Goal: Information Seeking & Learning: Learn about a topic

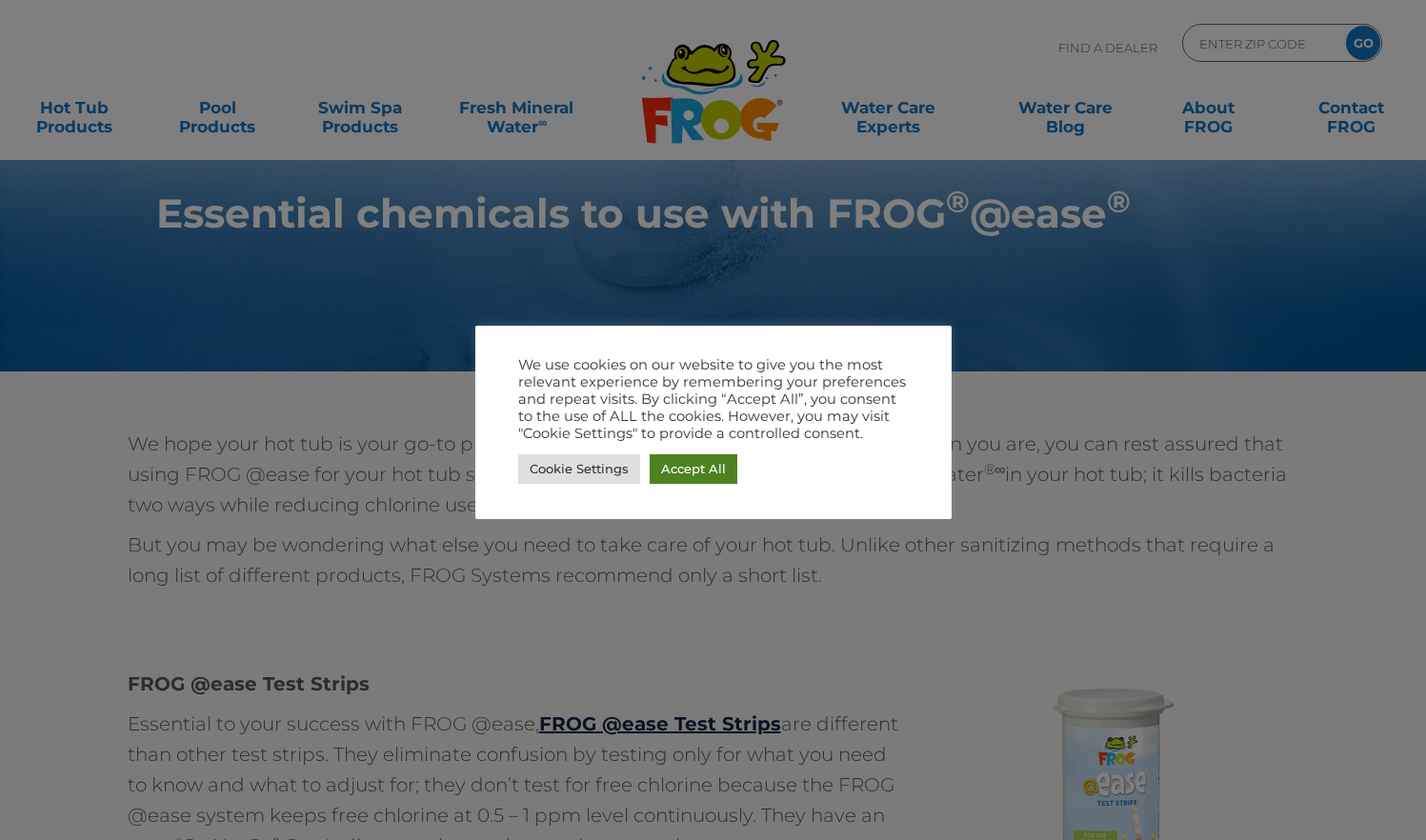
click at [722, 479] on link "Accept All" at bounding box center [692, 469] width 87 height 30
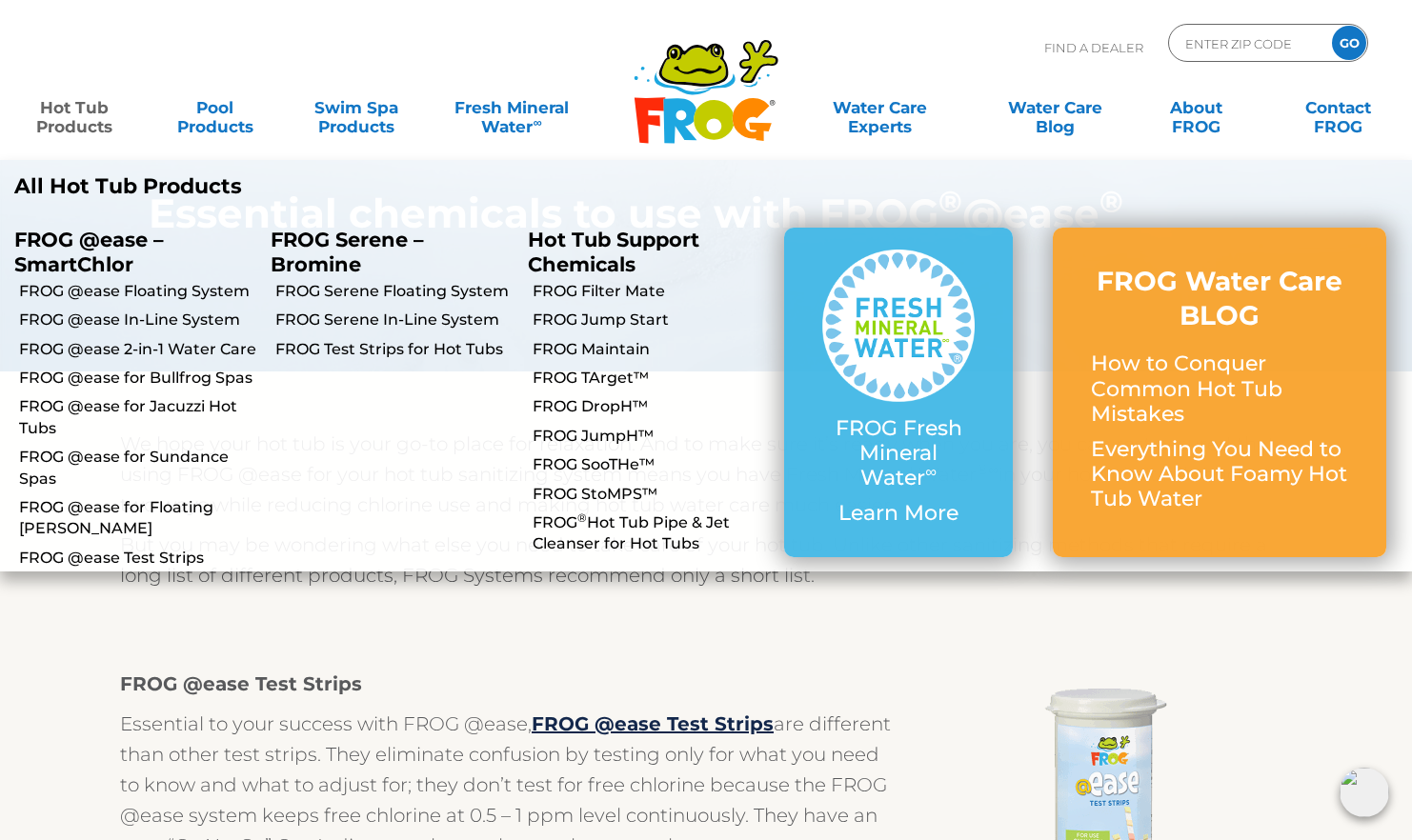
click at [56, 127] on link "Hot Tub Products" at bounding box center [74, 107] width 109 height 38
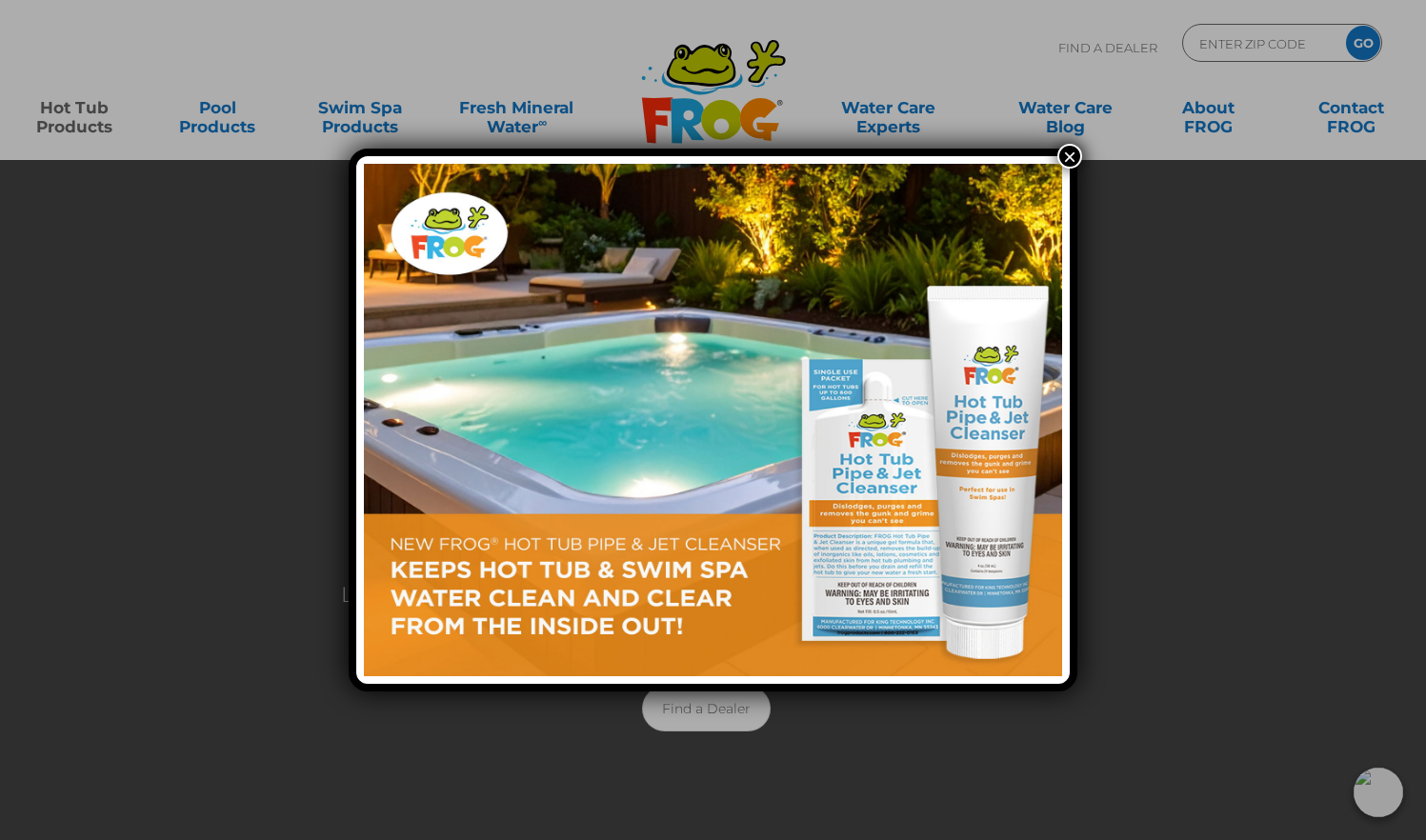
click at [1058, 154] on button "×" at bounding box center [1069, 156] width 25 height 25
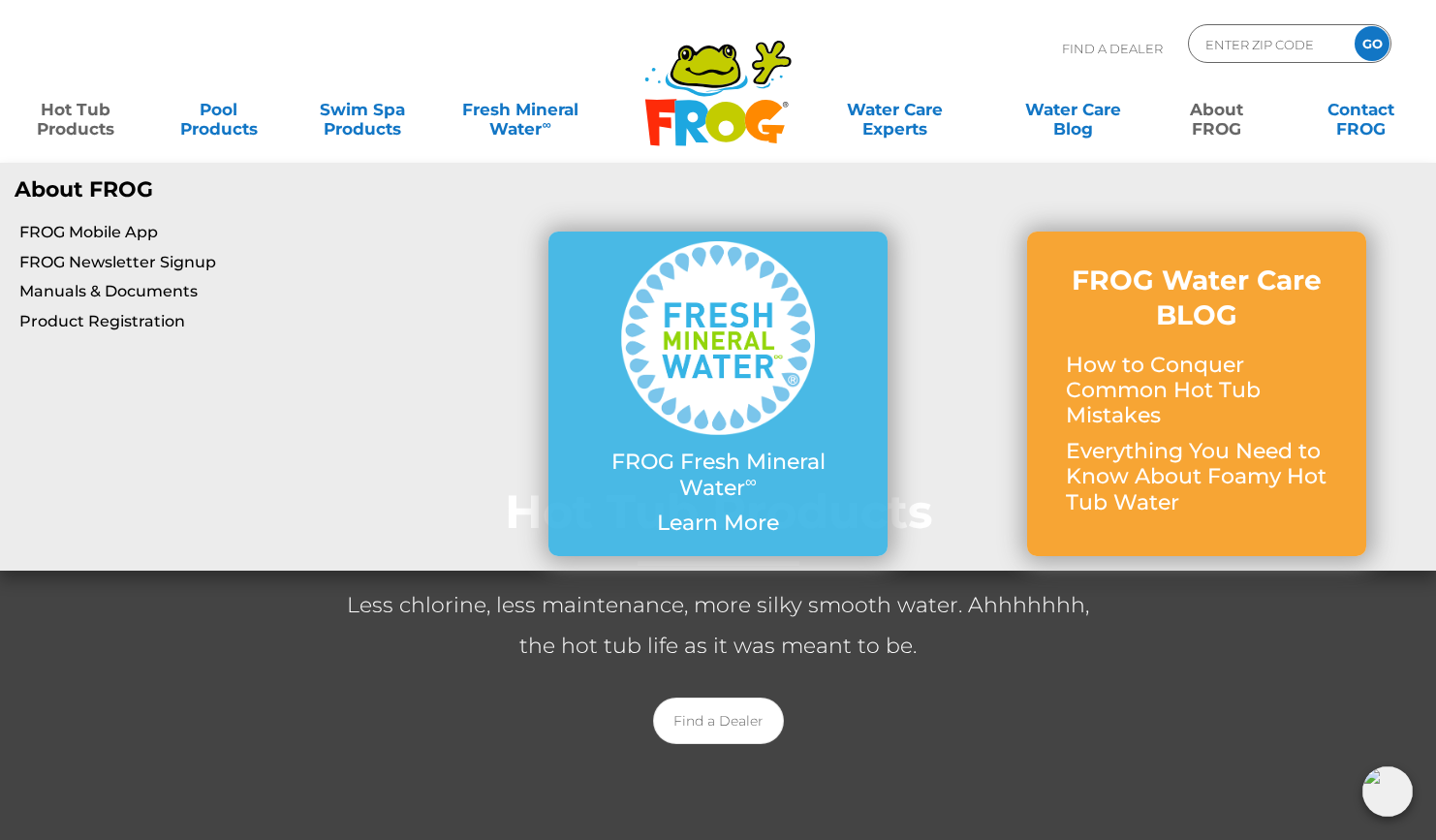
click at [1205, 125] on link "About FROG" at bounding box center [1217, 109] width 111 height 39
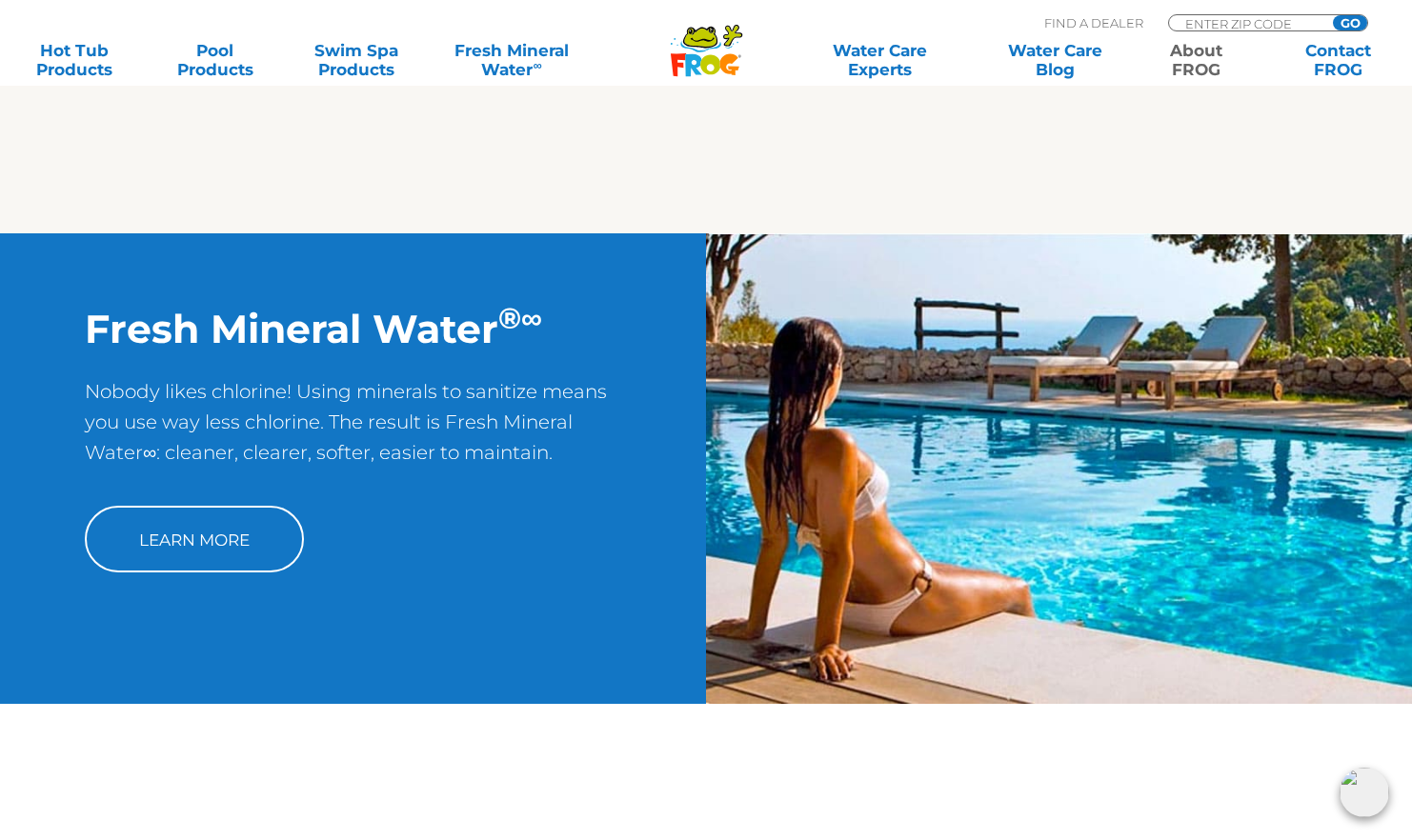
scroll to position [2095, 0]
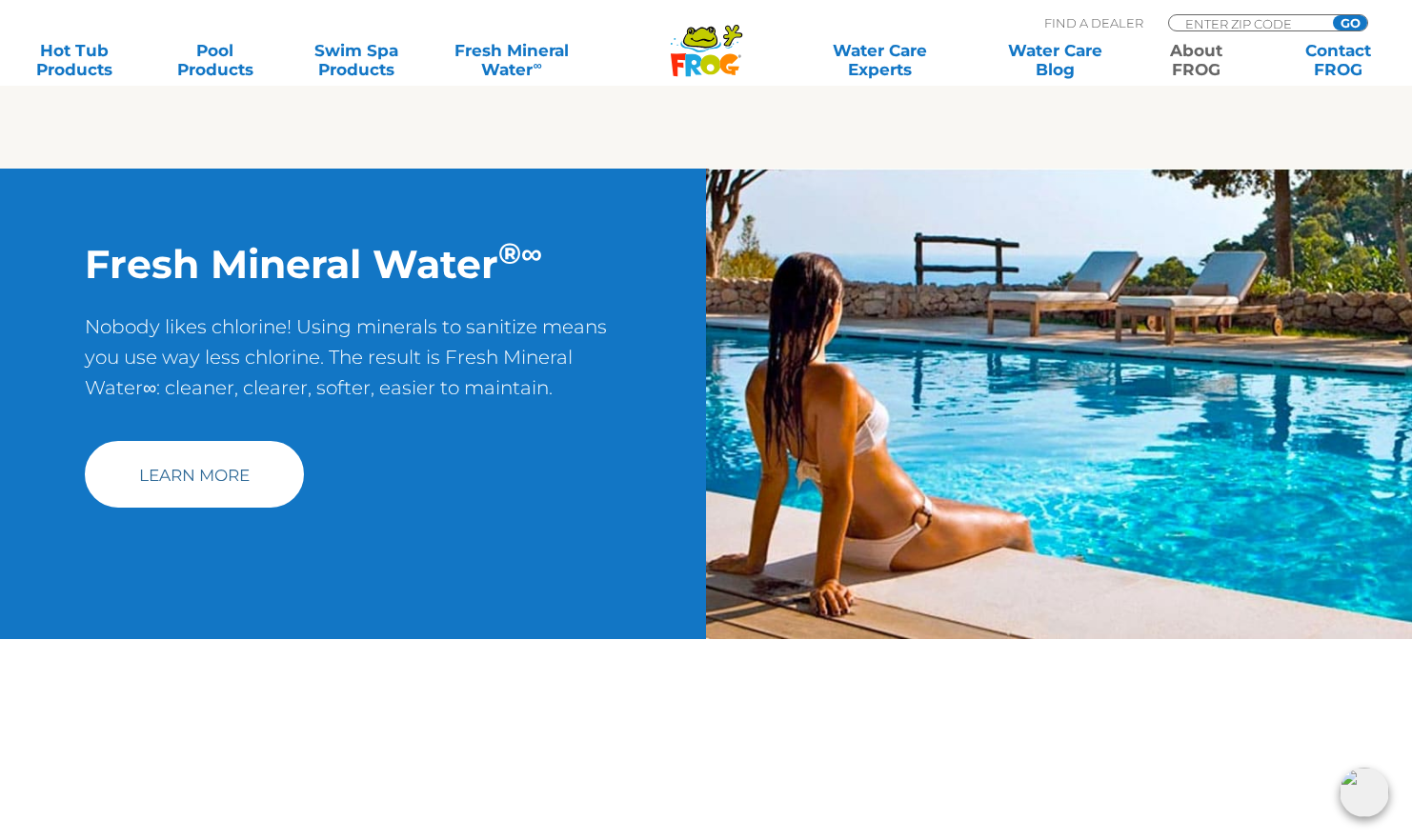
click at [168, 459] on link "Learn More" at bounding box center [194, 475] width 219 height 67
click at [262, 497] on link "Learn More" at bounding box center [194, 475] width 219 height 67
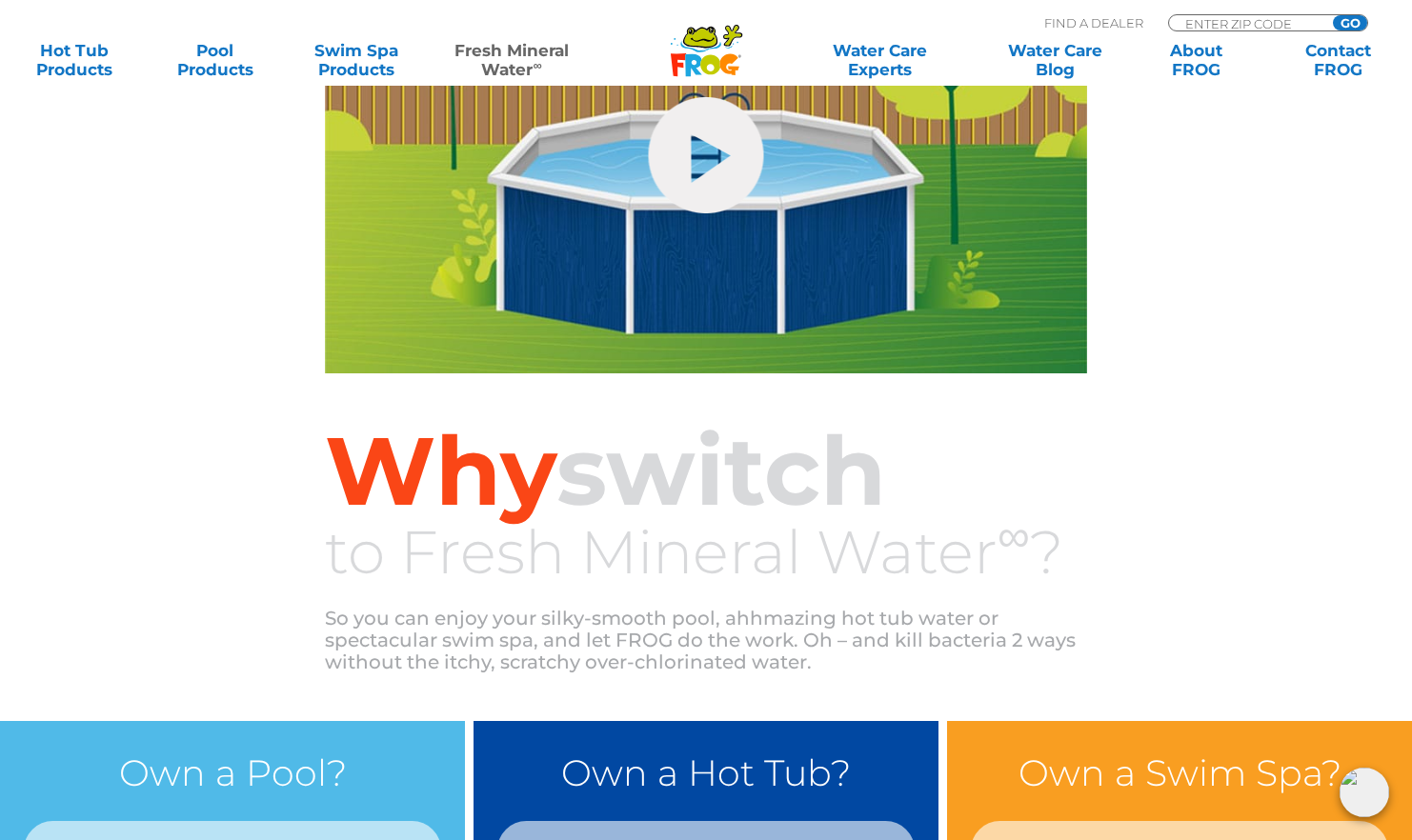
scroll to position [952, 0]
